Goal: Browse casually: Explore the website without a specific task or goal

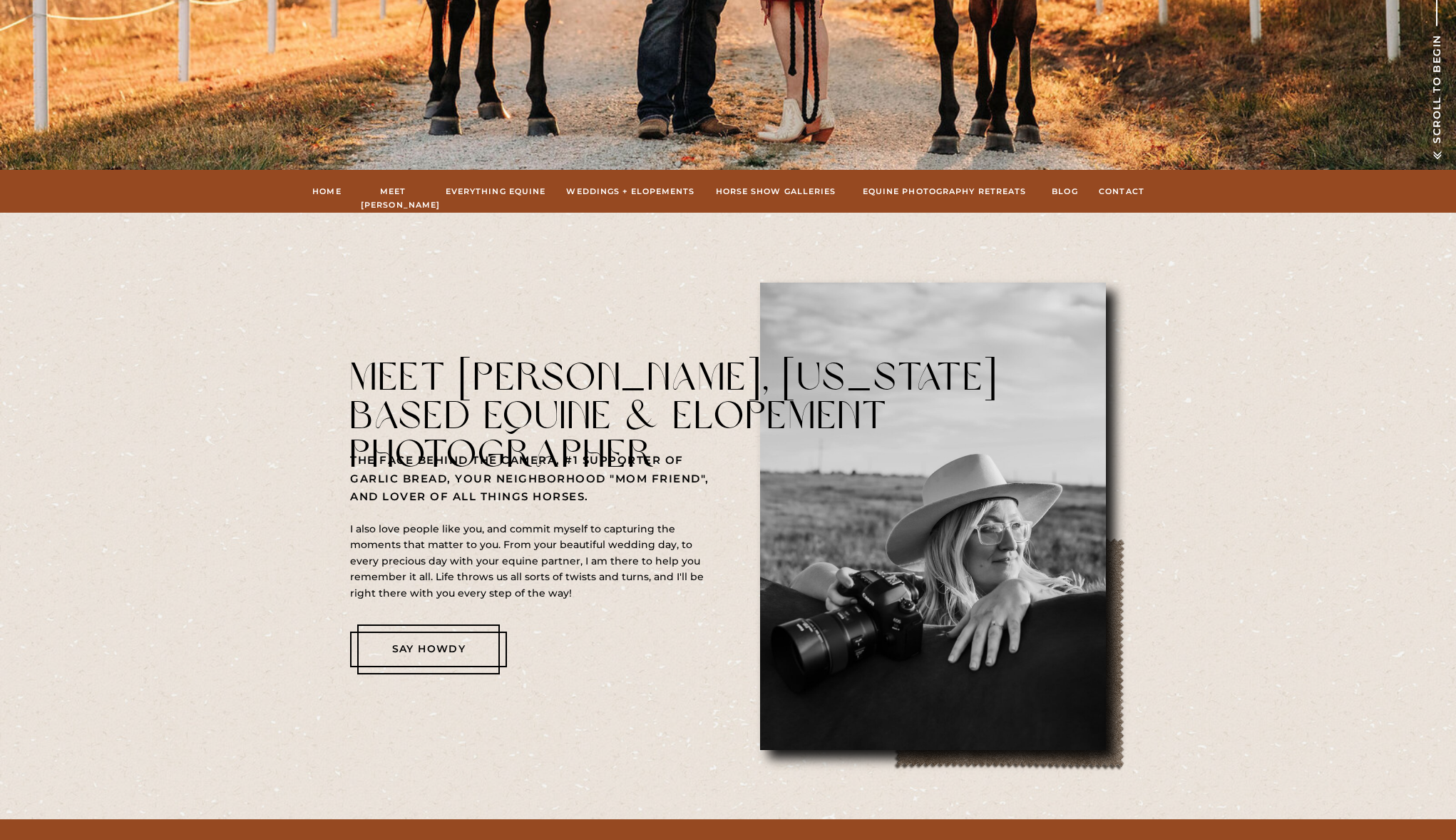
scroll to position [656, 0]
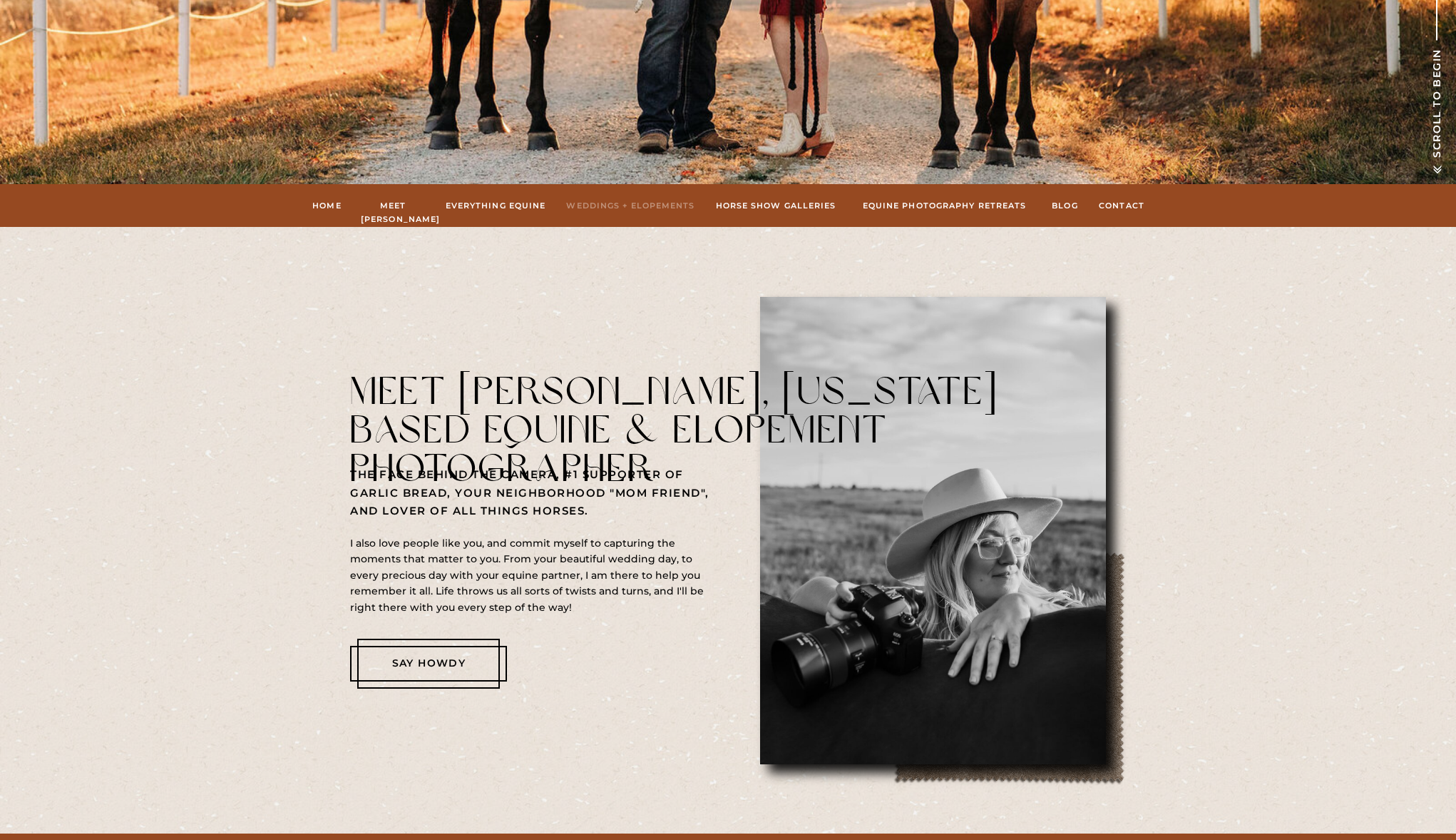
click at [604, 203] on nav "Weddings + Elopements" at bounding box center [631, 205] width 129 height 13
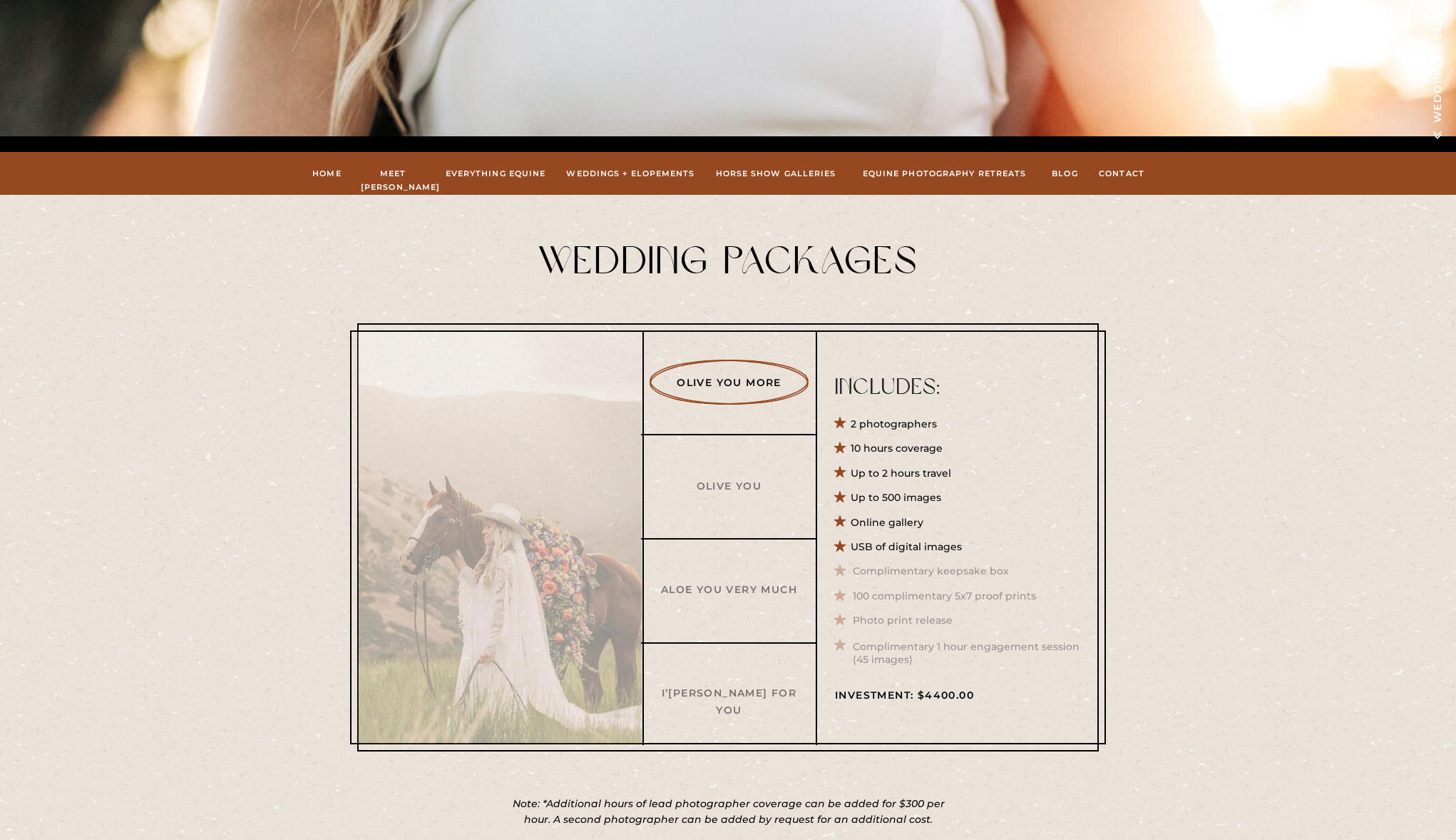
scroll to position [293, 0]
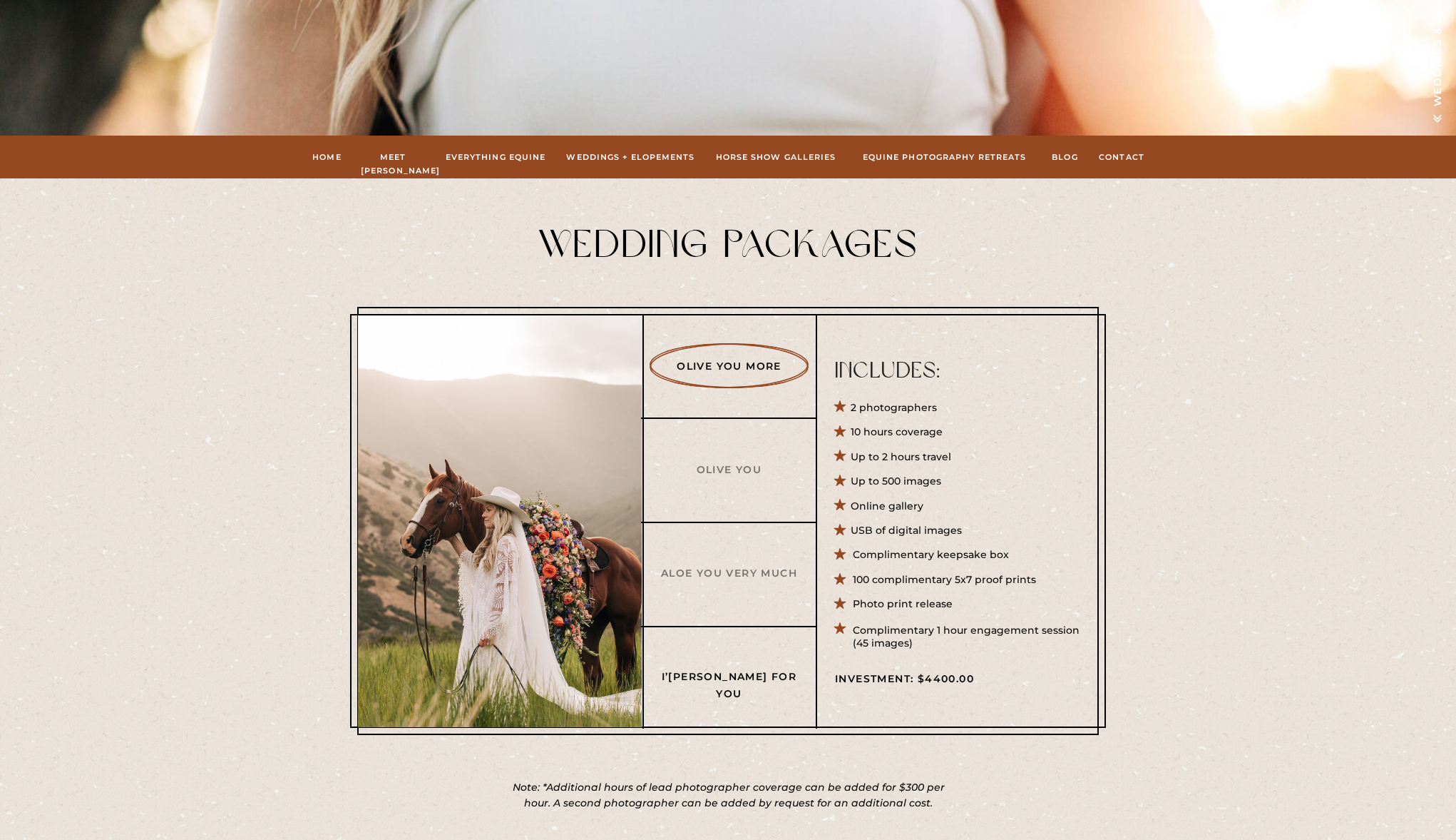
click at [737, 677] on h3 "I’m A Succa For You" at bounding box center [729, 676] width 137 height 15
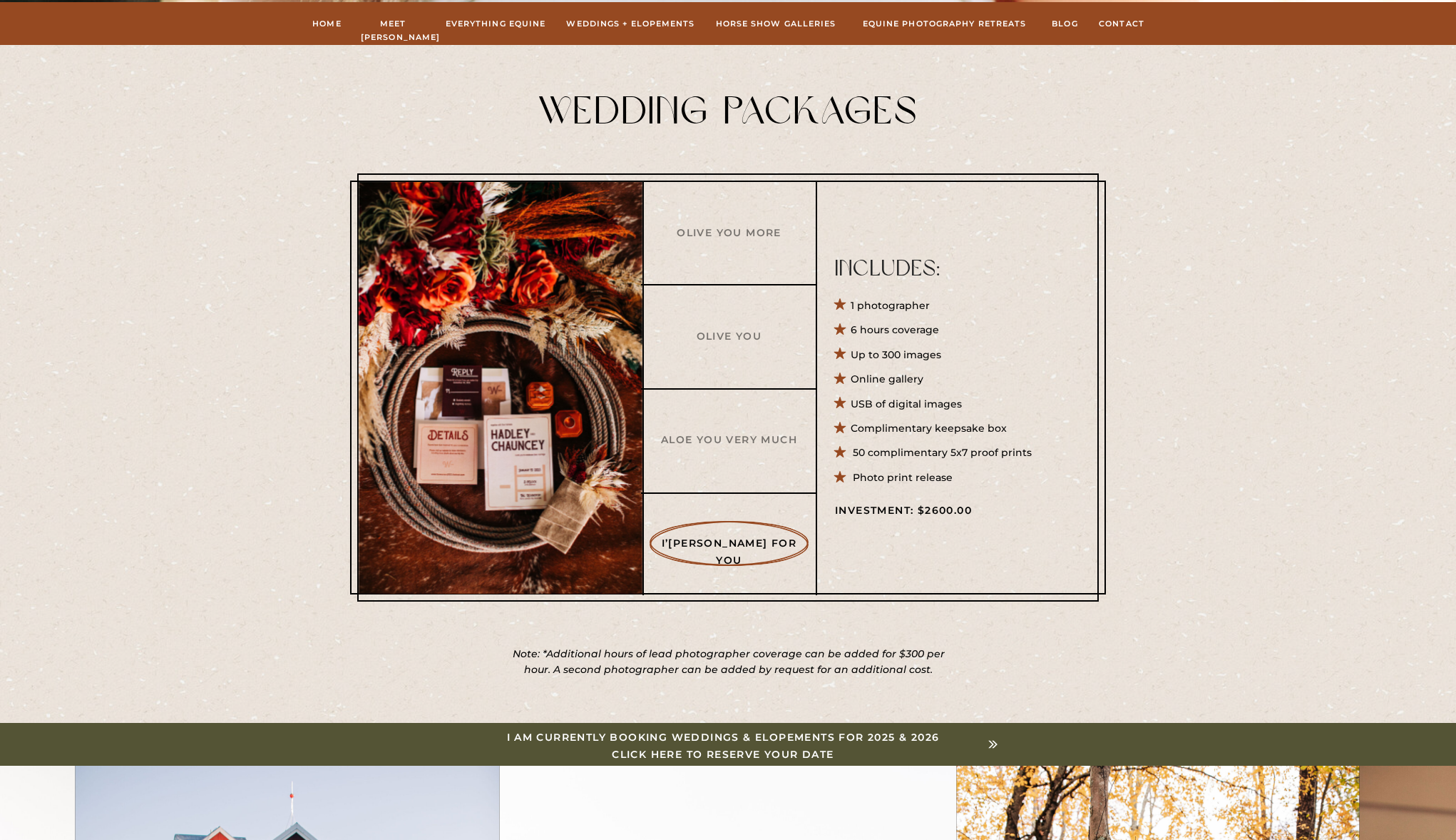
scroll to position [428, 0]
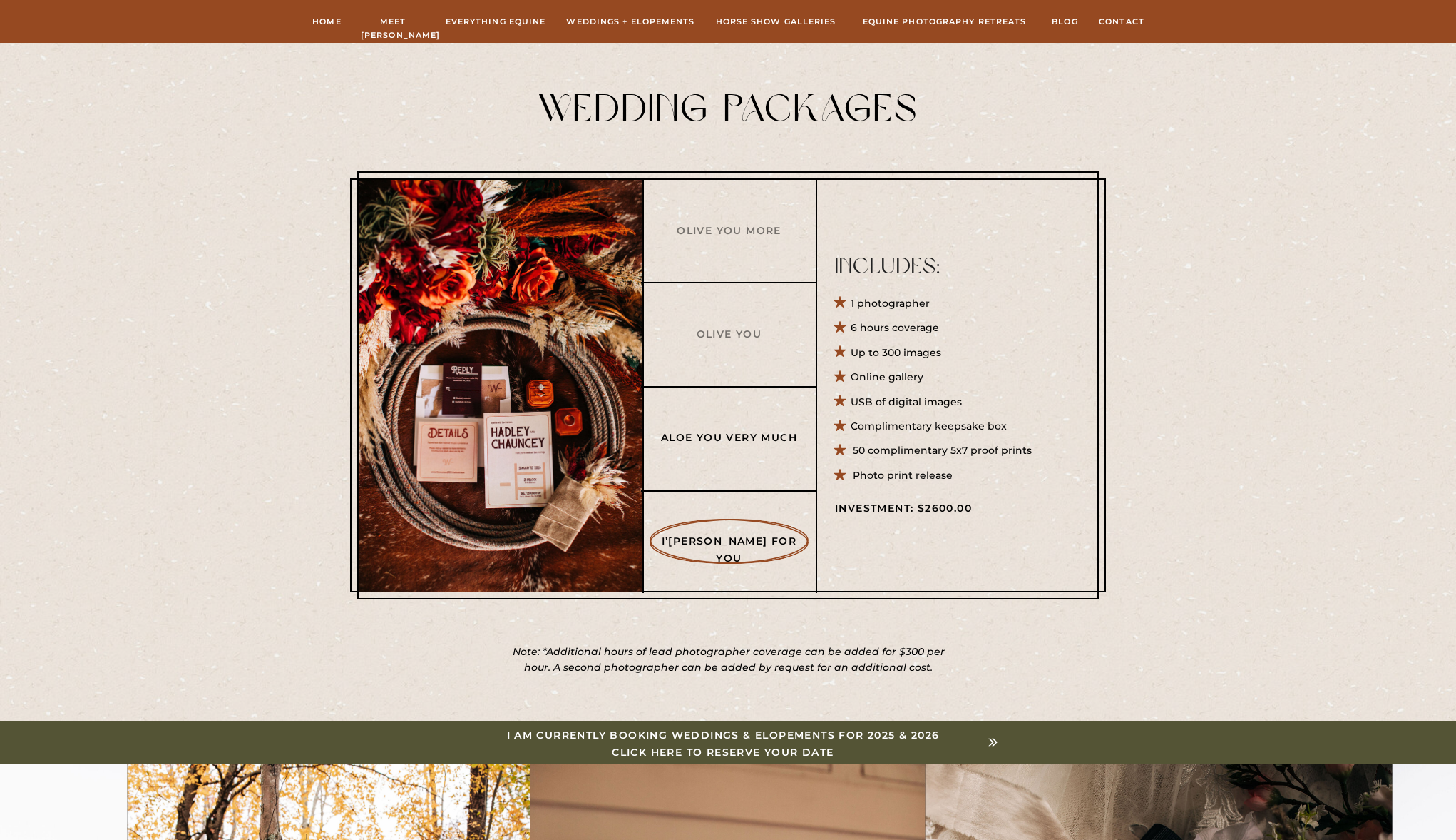
click at [730, 437] on h3 "Aloe You Very Much" at bounding box center [729, 437] width 137 height 15
click at [0, 0] on h3 "Aloe You Very Much" at bounding box center [0, 0] width 0 height 0
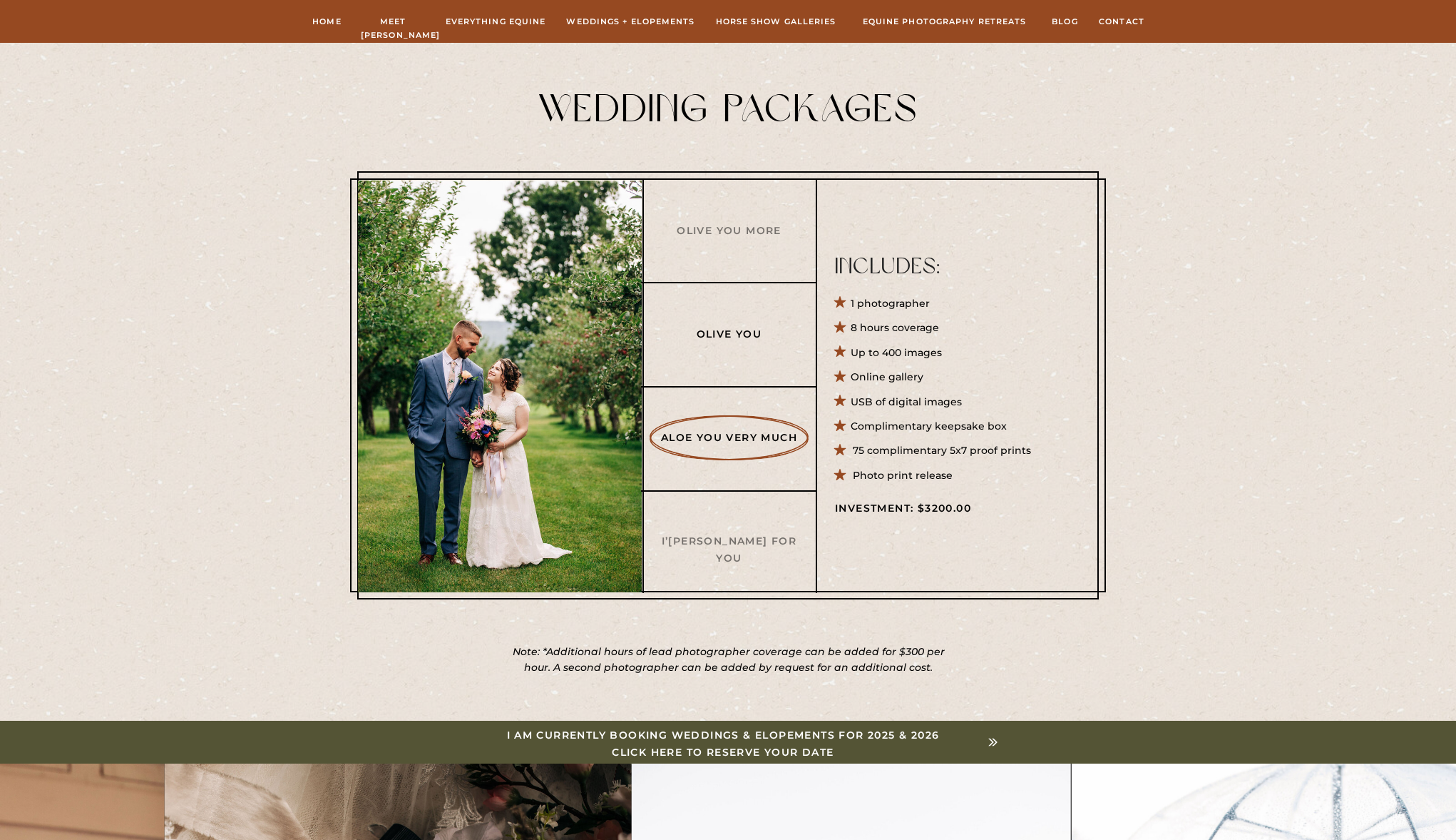
click at [722, 332] on h3 "Olive You" at bounding box center [729, 333] width 137 height 15
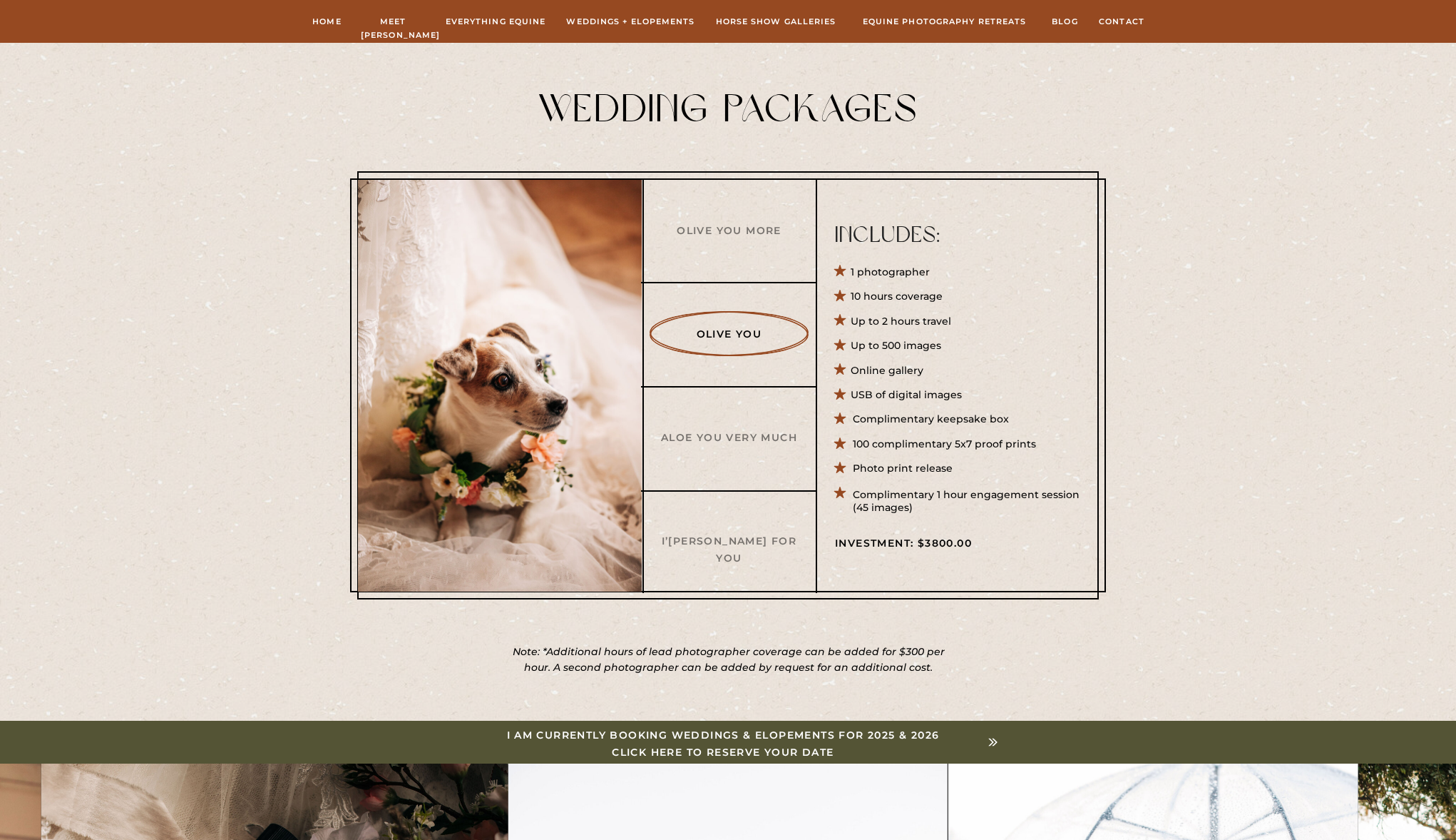
click at [731, 221] on div at bounding box center [728, 385] width 742 height 428
click at [729, 227] on h3 "Olive You More" at bounding box center [729, 230] width 137 height 15
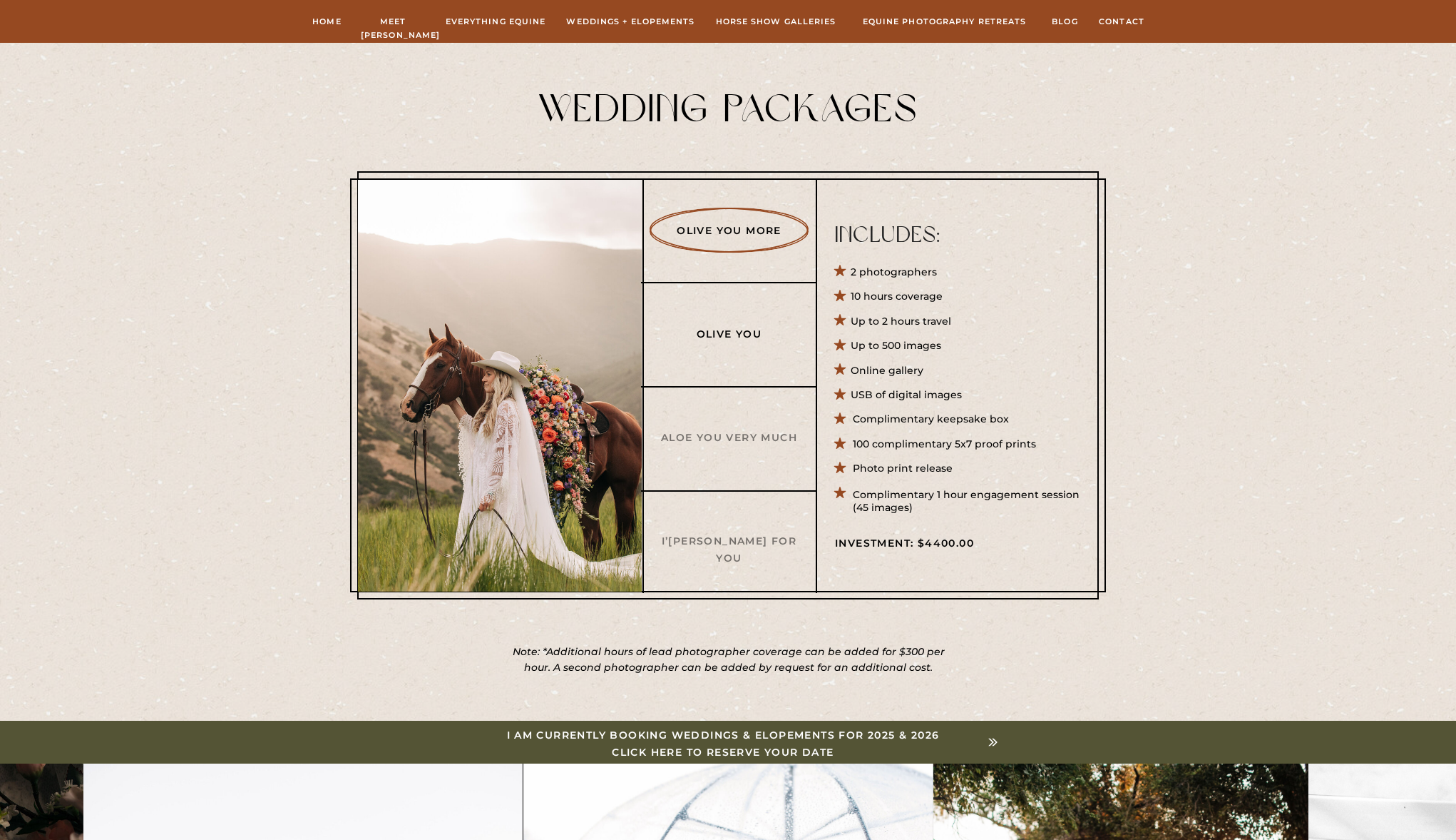
click at [731, 333] on h3 "Olive You" at bounding box center [729, 333] width 137 height 15
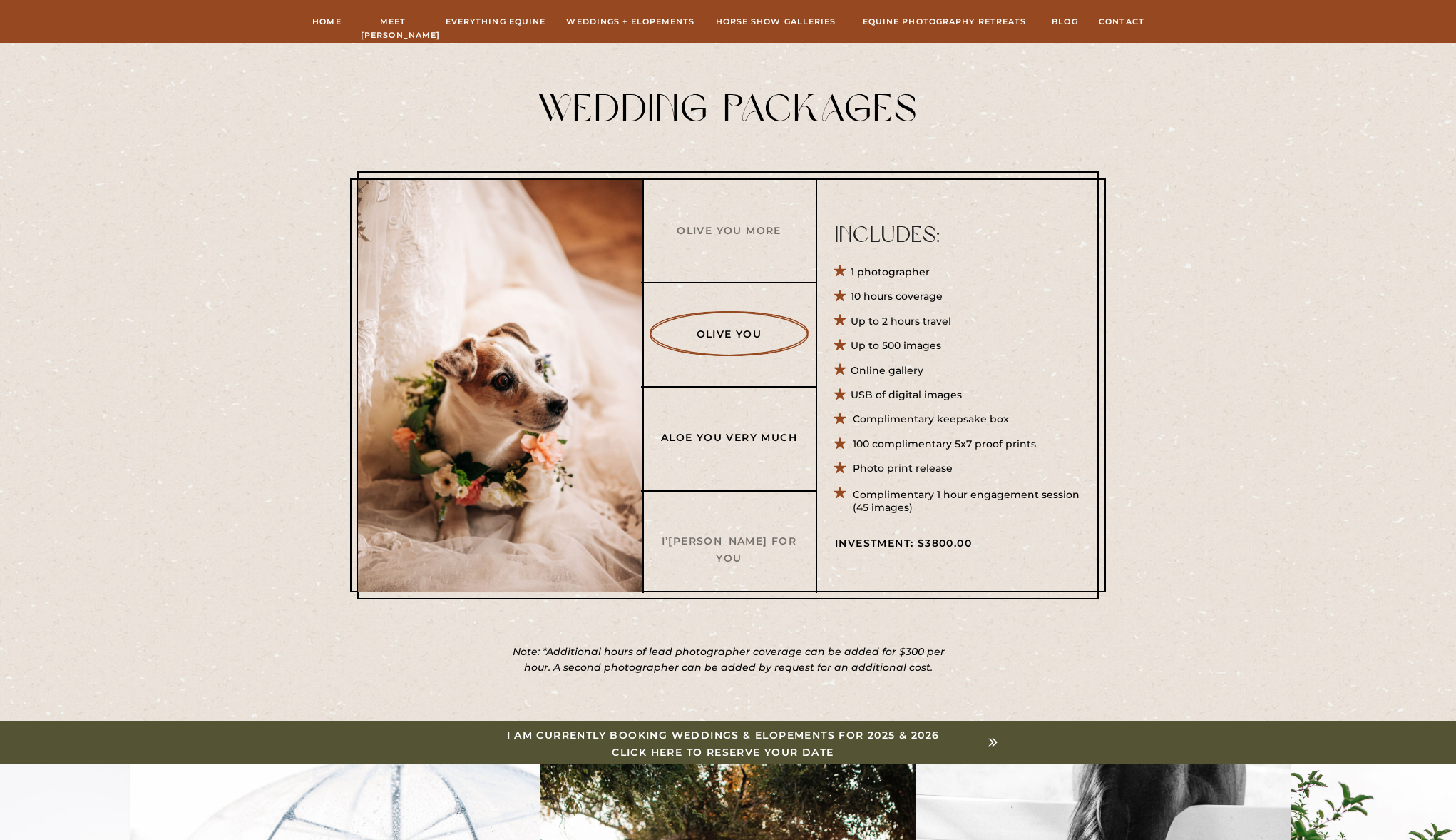
click at [725, 436] on h3 "Aloe You Very Much" at bounding box center [729, 437] width 137 height 15
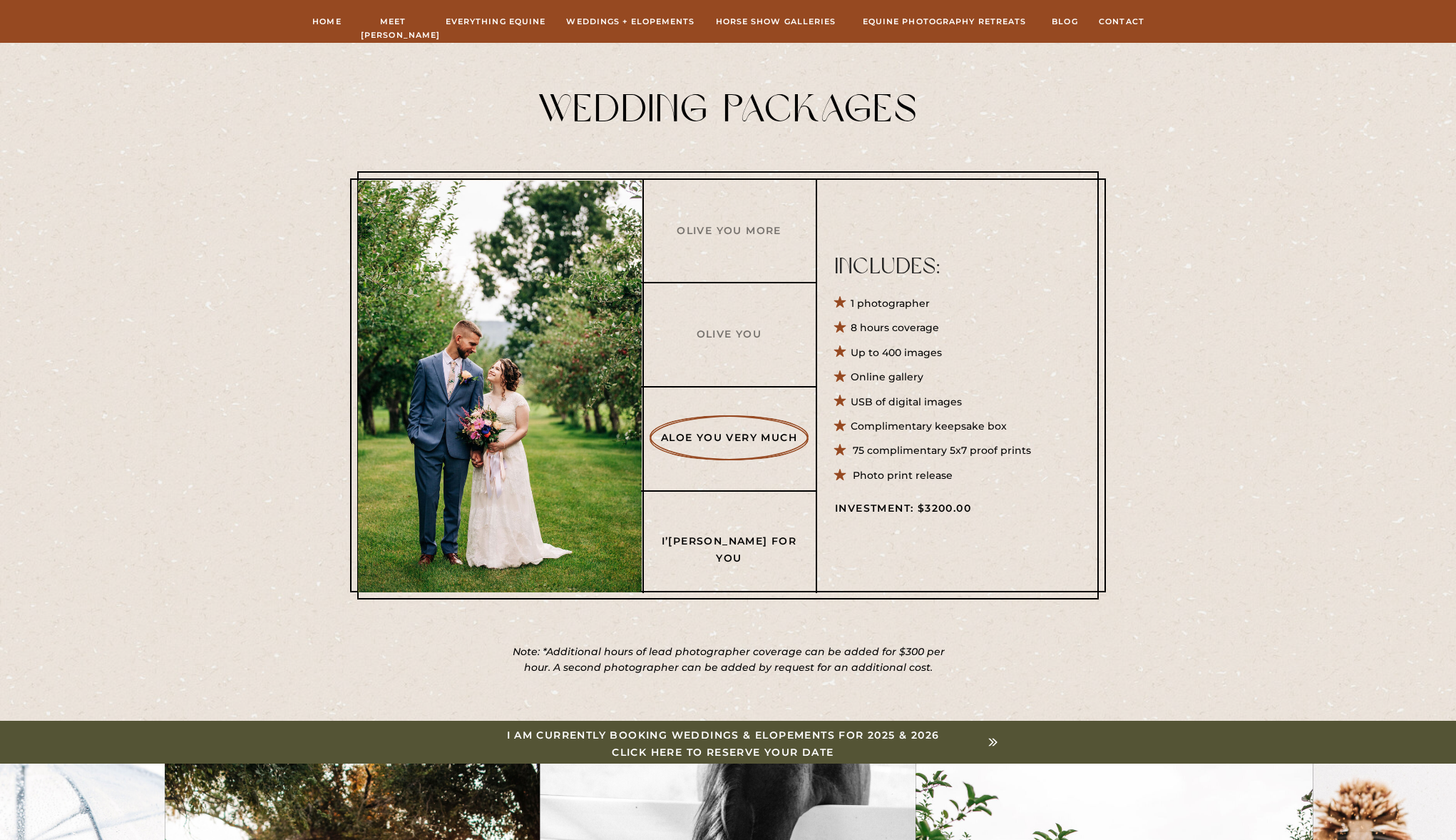
click at [723, 535] on h3 "I’m A Succa For You" at bounding box center [729, 540] width 137 height 15
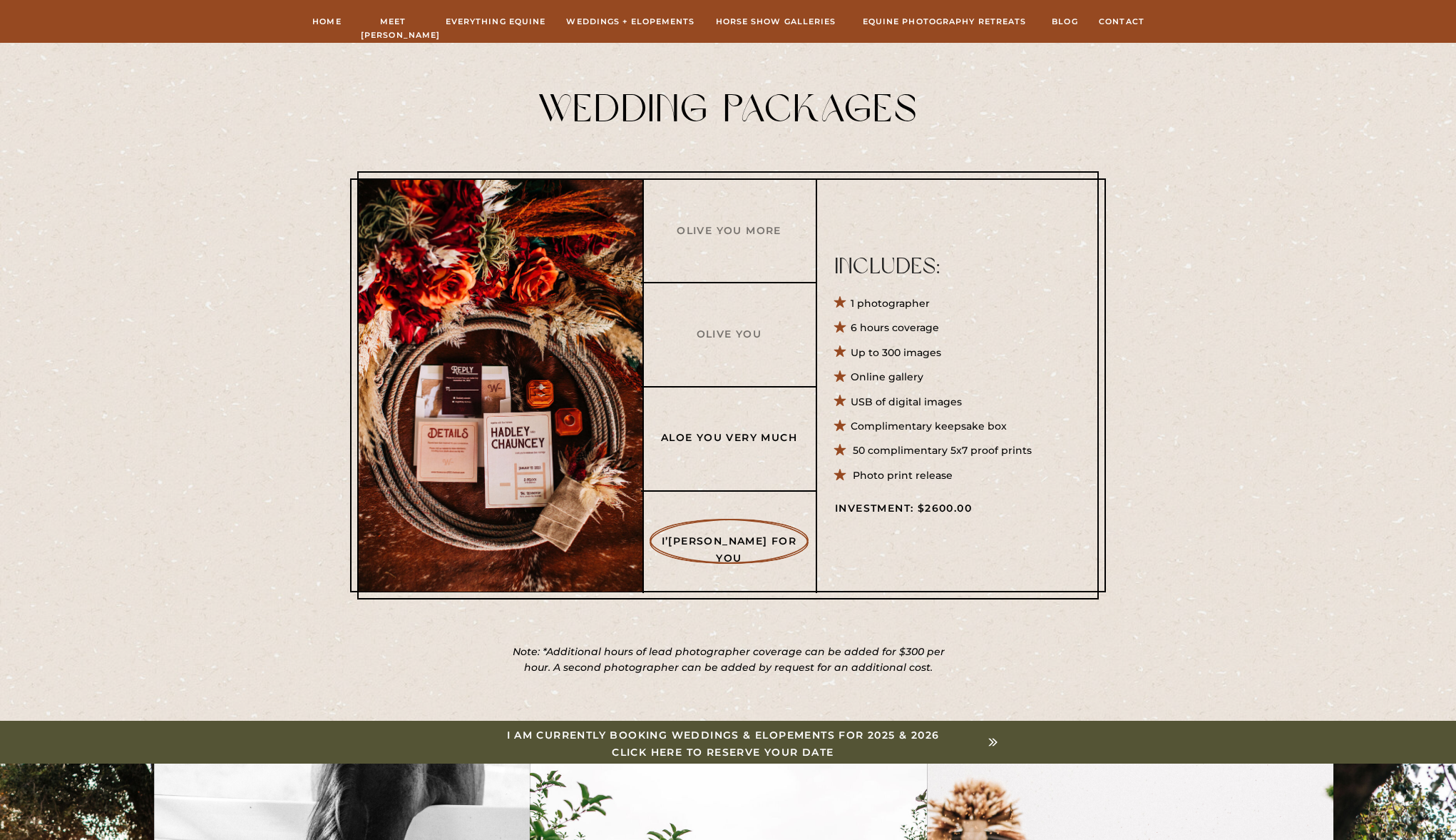
click at [725, 433] on h3 "Aloe You Very Much" at bounding box center [729, 437] width 137 height 15
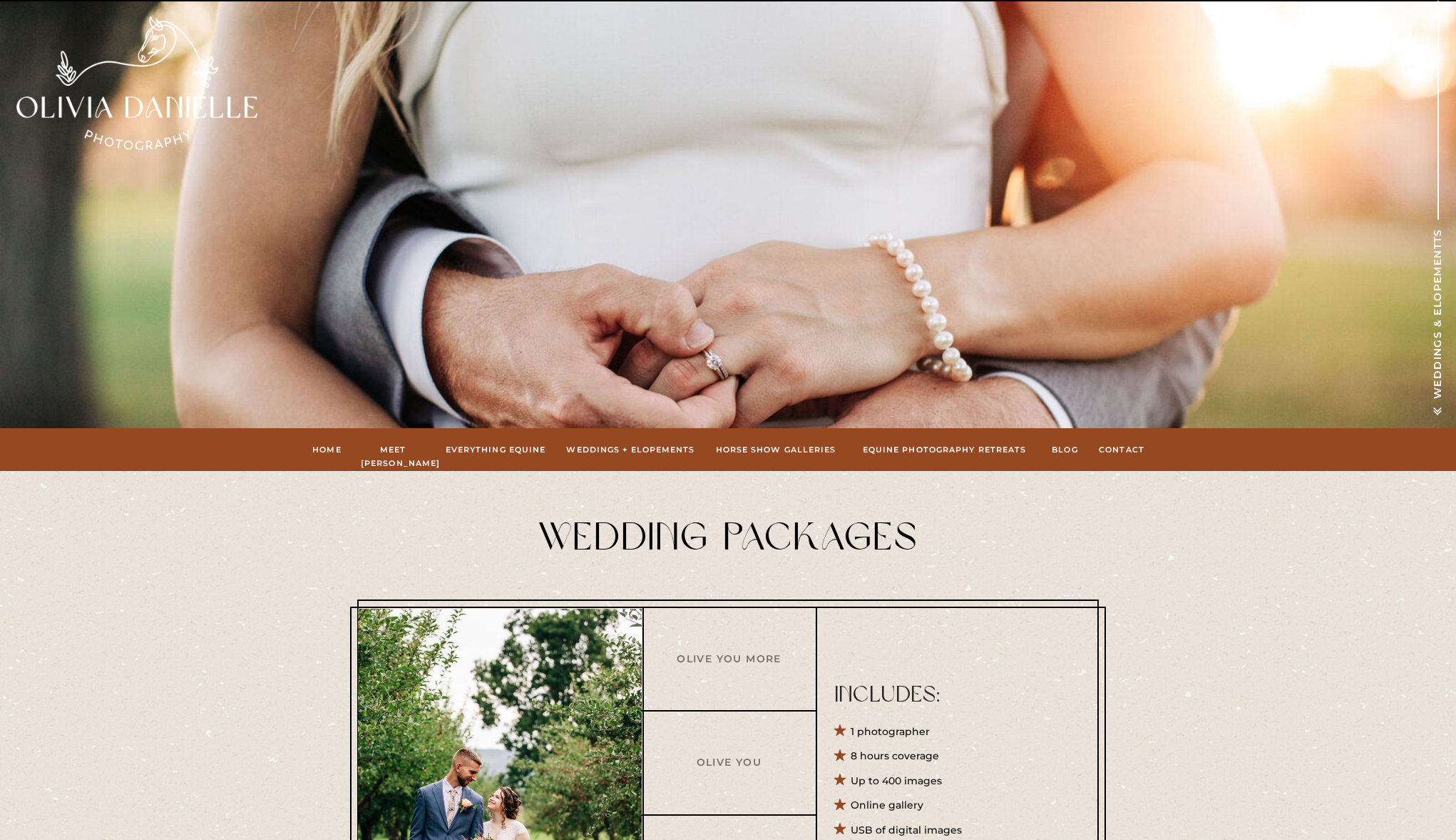
scroll to position [0, 0]
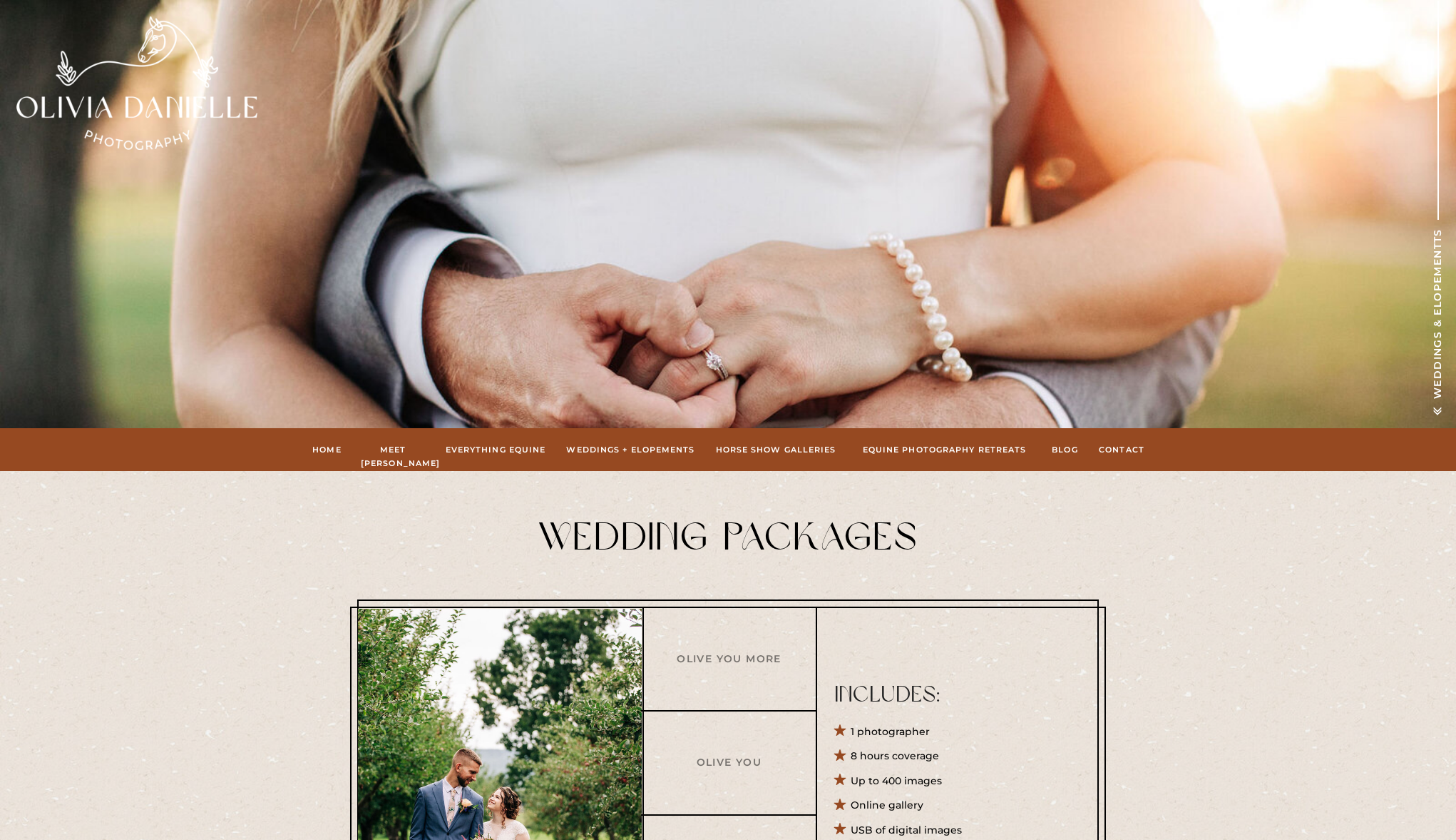
click at [856, 607] on div at bounding box center [728, 813] width 742 height 428
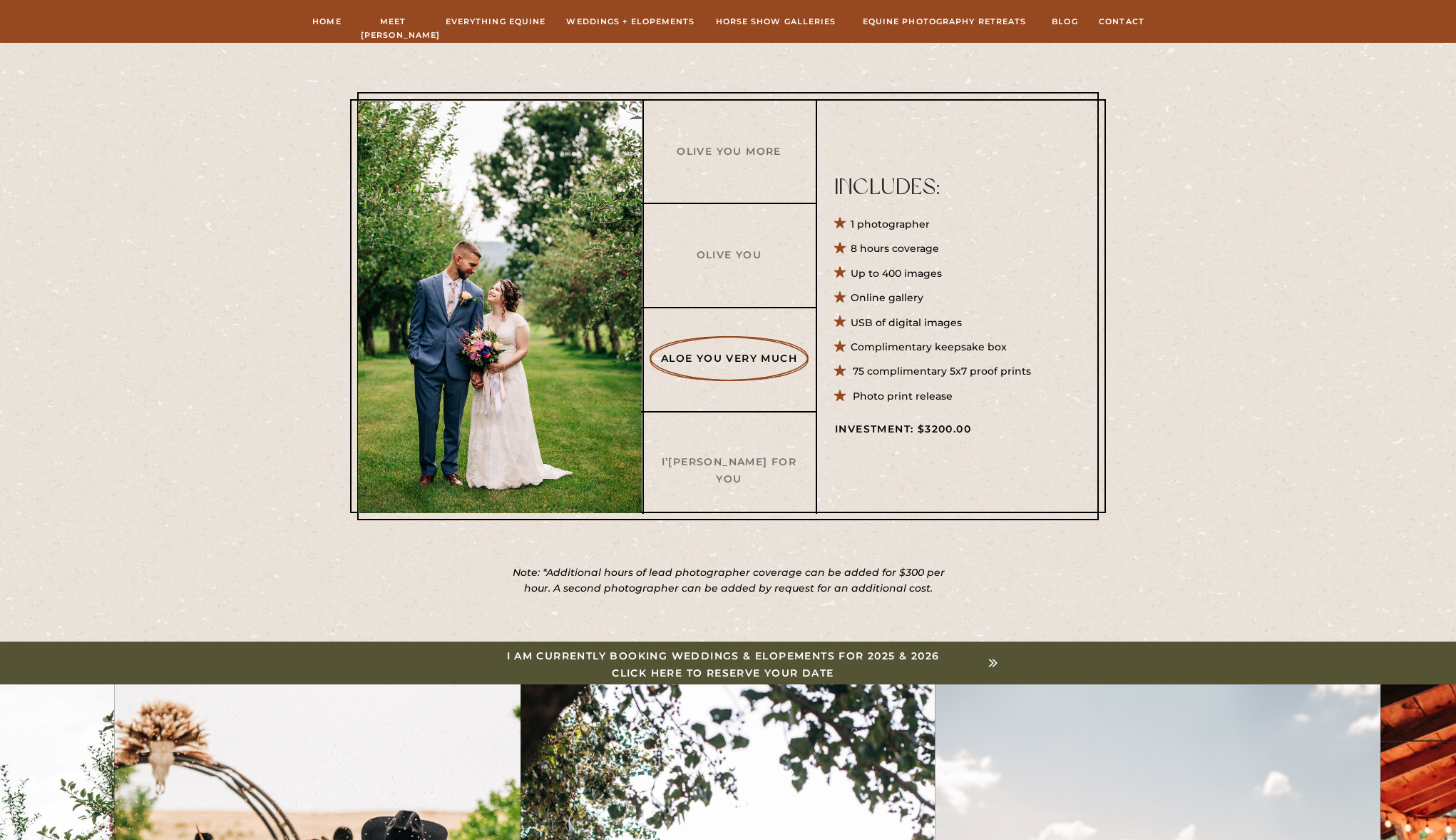
scroll to position [509, 0]
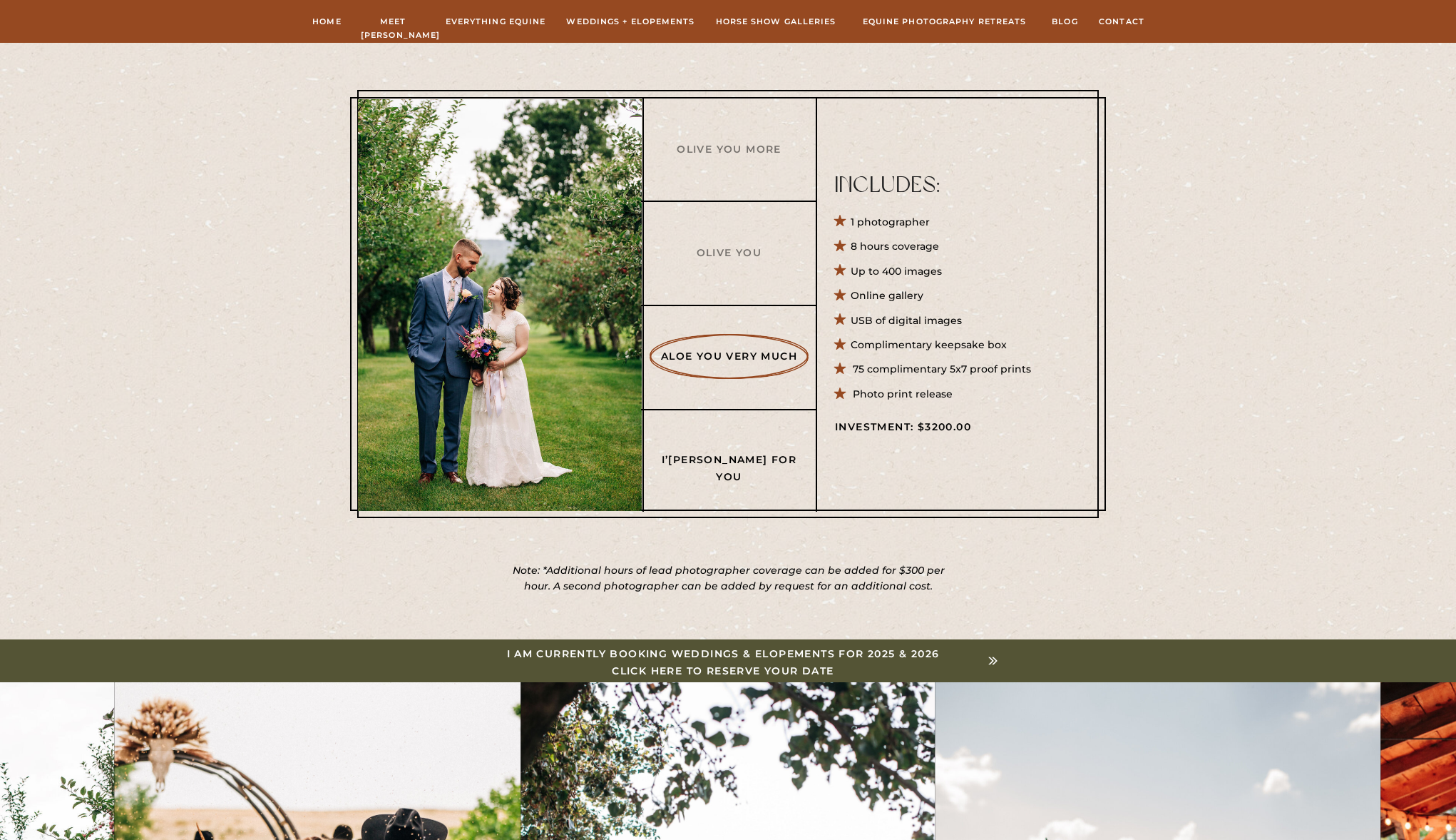
click at [754, 456] on h3 "I’m A Succa For You" at bounding box center [729, 459] width 137 height 15
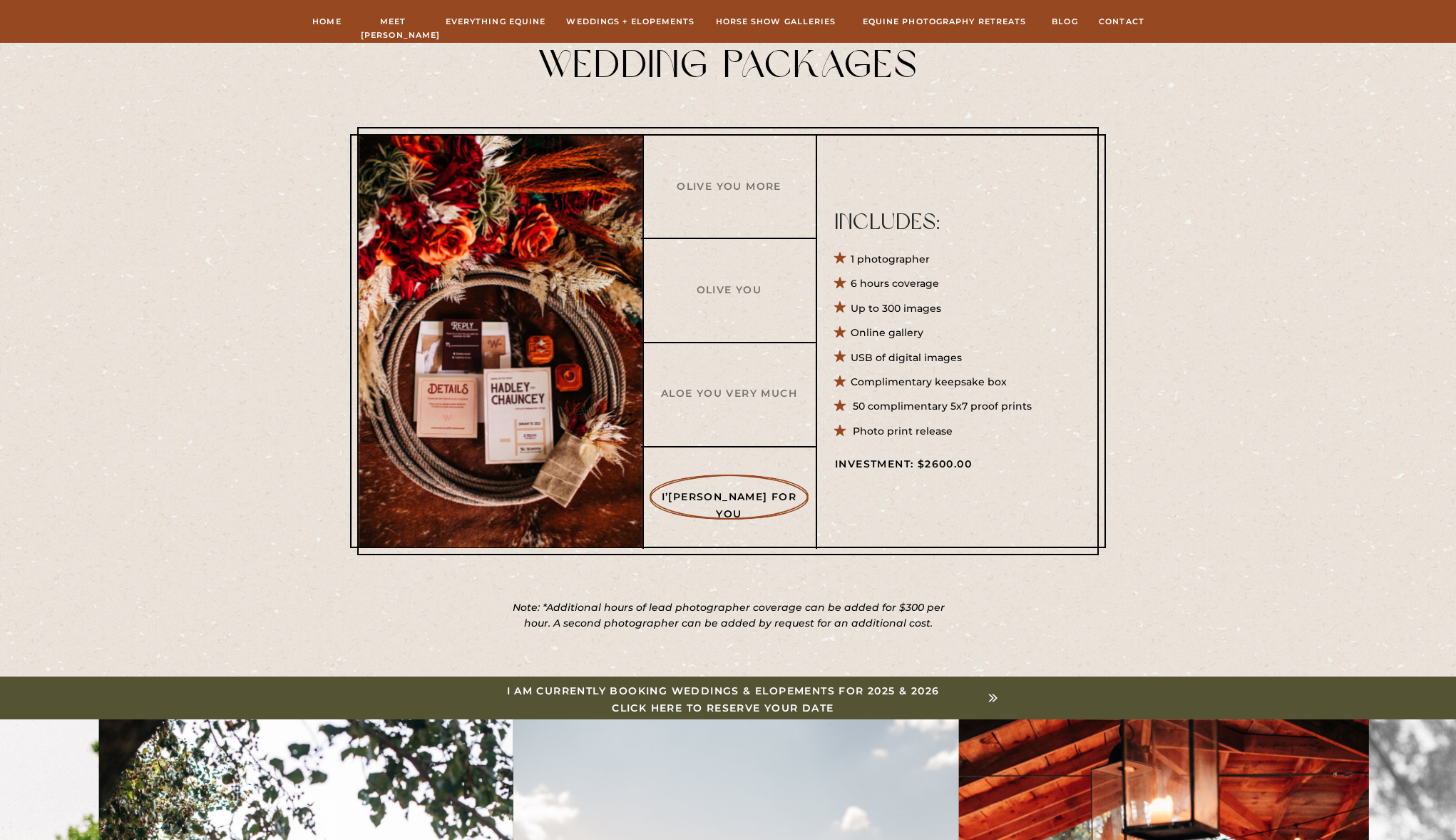
scroll to position [471, 0]
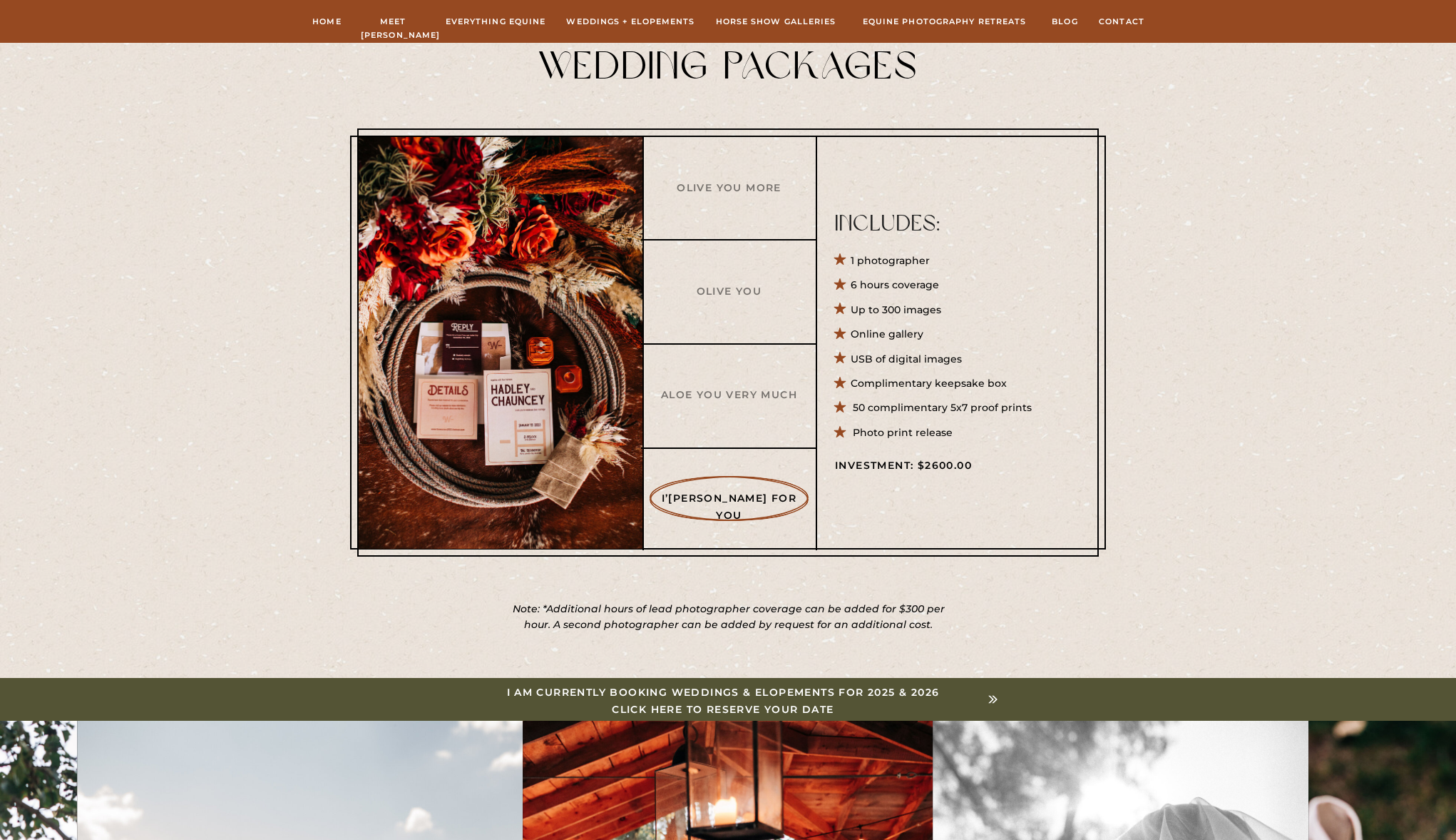
click at [753, 417] on div at bounding box center [728, 343] width 742 height 428
click at [745, 400] on h3 "Aloe You Very Much" at bounding box center [729, 394] width 137 height 15
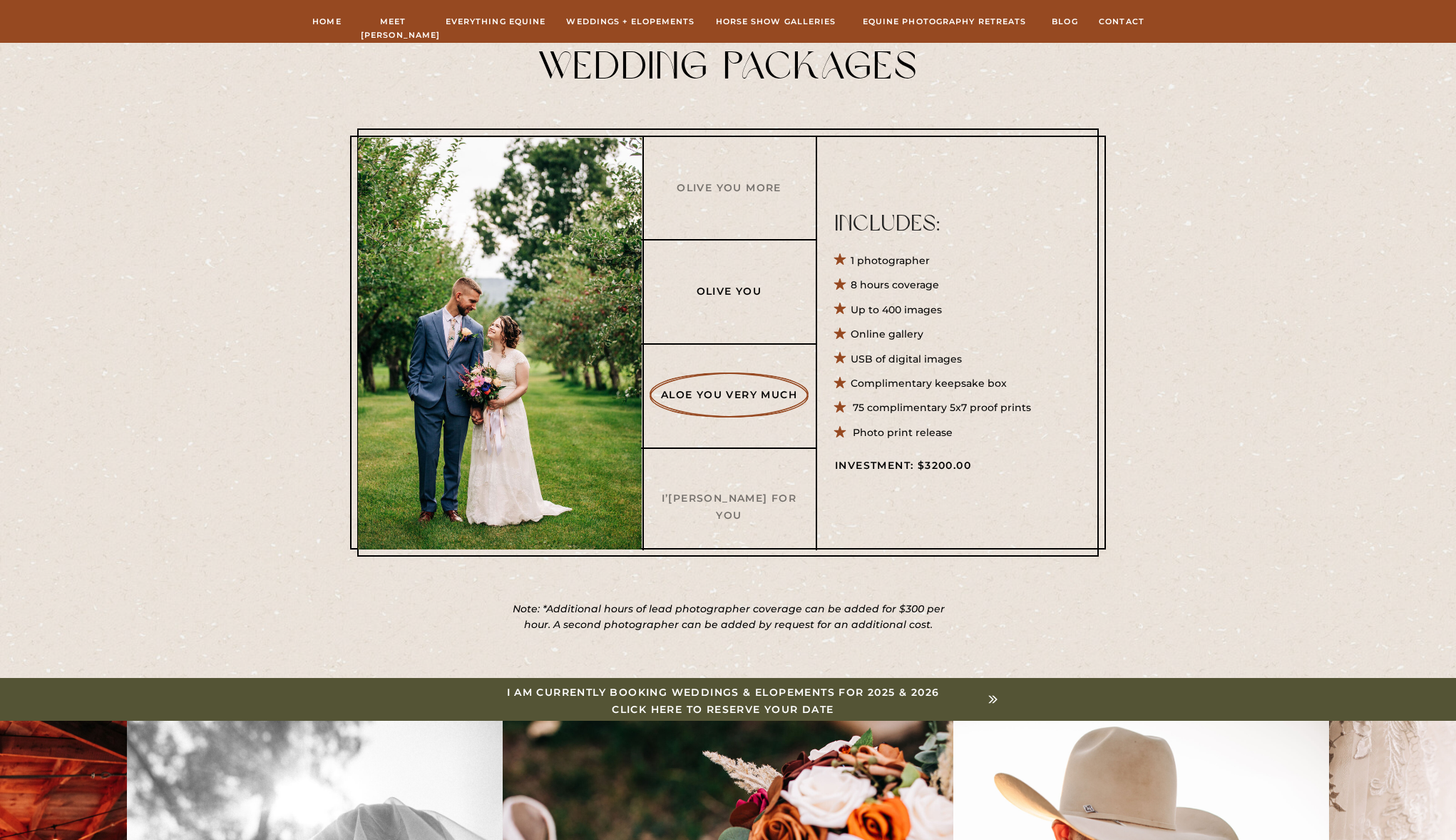
click at [729, 287] on h3 "Olive You" at bounding box center [729, 291] width 137 height 15
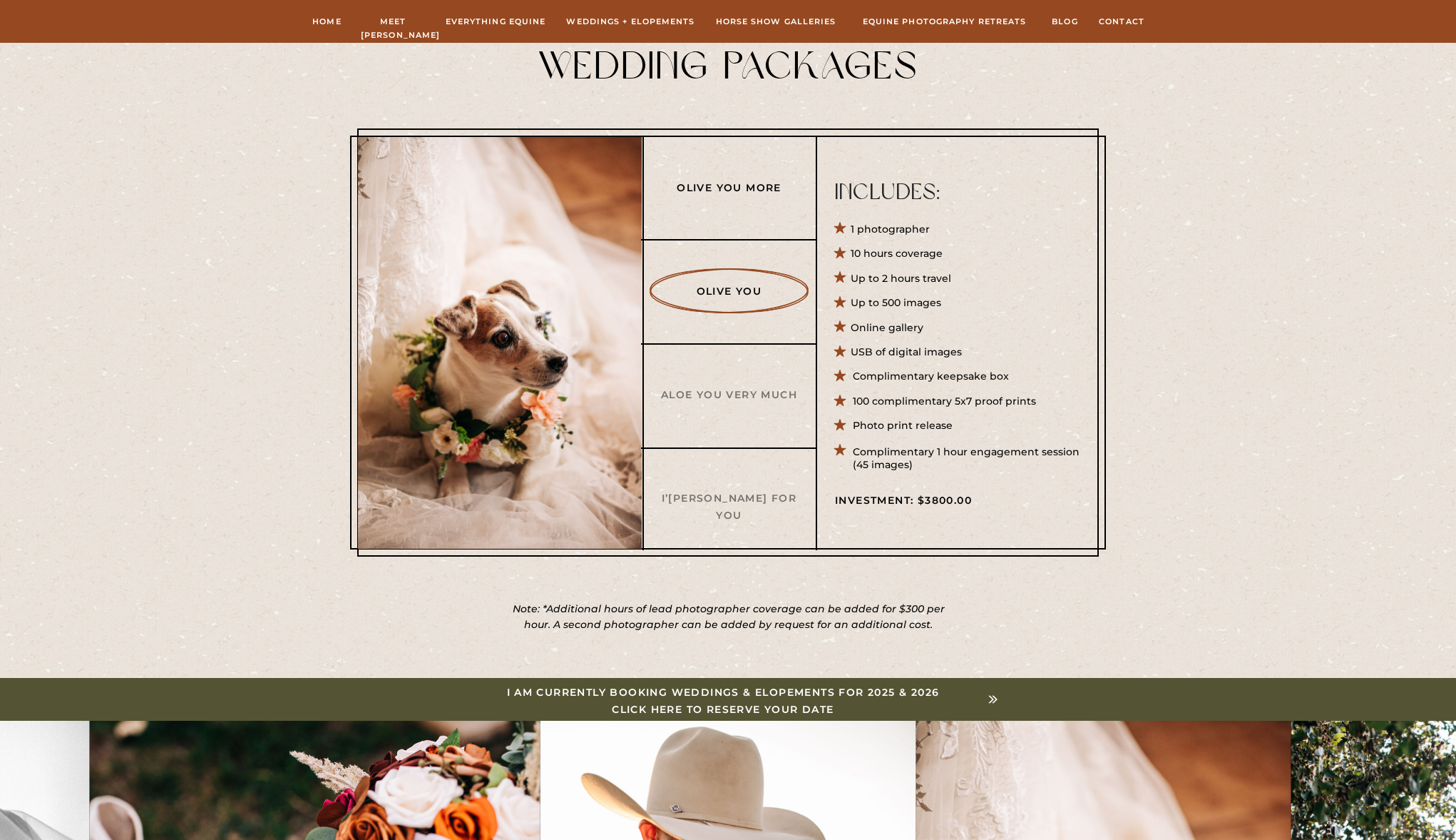
click at [746, 194] on h3 "Olive You More" at bounding box center [729, 187] width 137 height 15
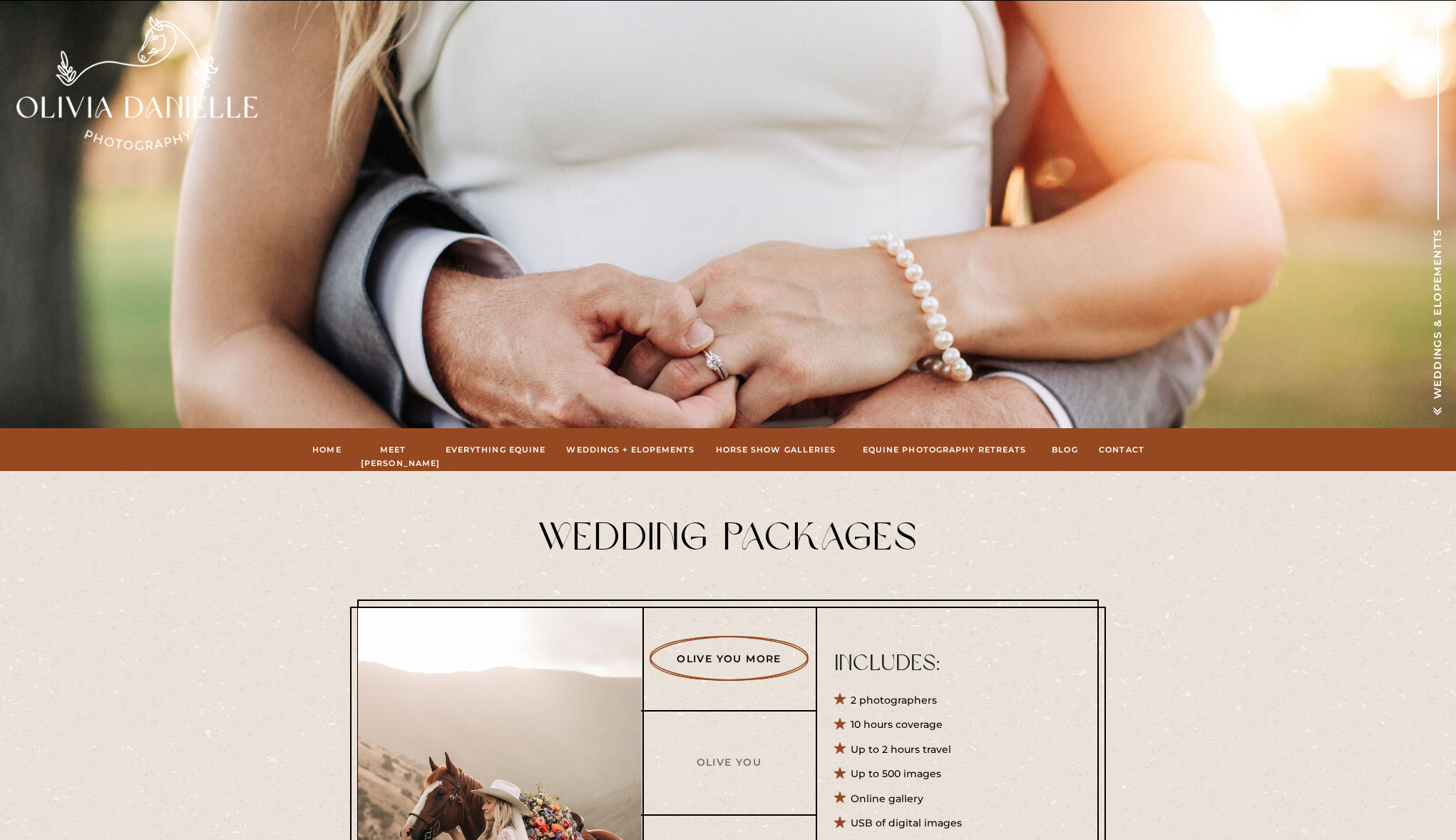
scroll to position [0, 0]
